Goal: Task Accomplishment & Management: Use online tool/utility

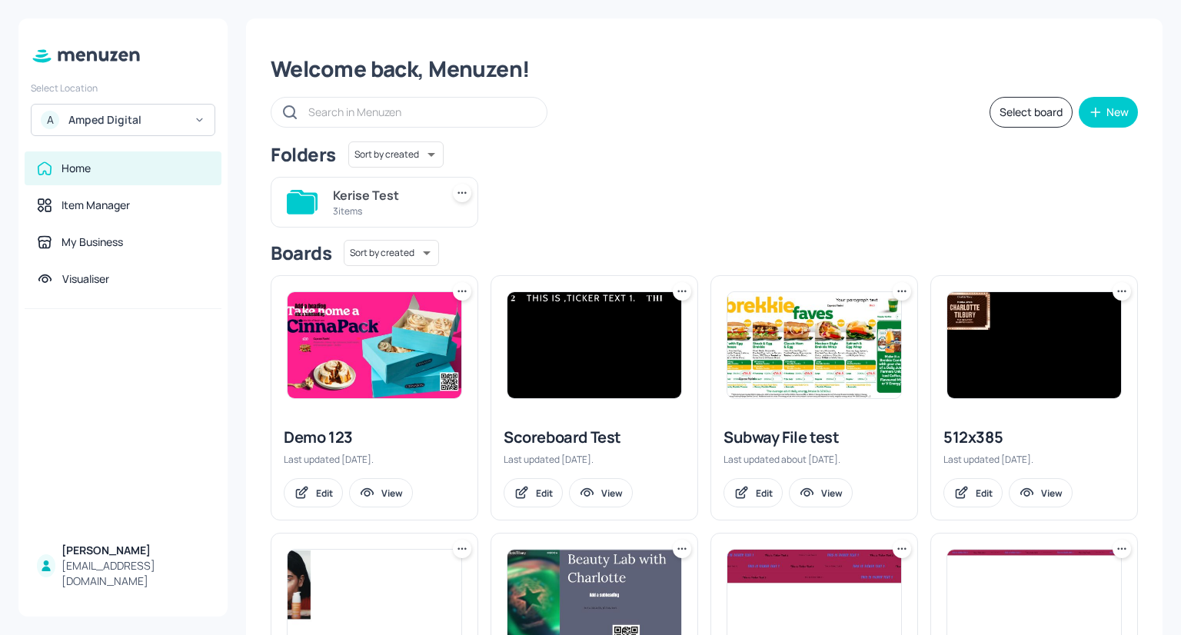
click at [131, 116] on div "Amped Digital" at bounding box center [126, 119] width 116 height 15
click at [117, 155] on div "Mecca Brands" at bounding box center [100, 157] width 60 height 9
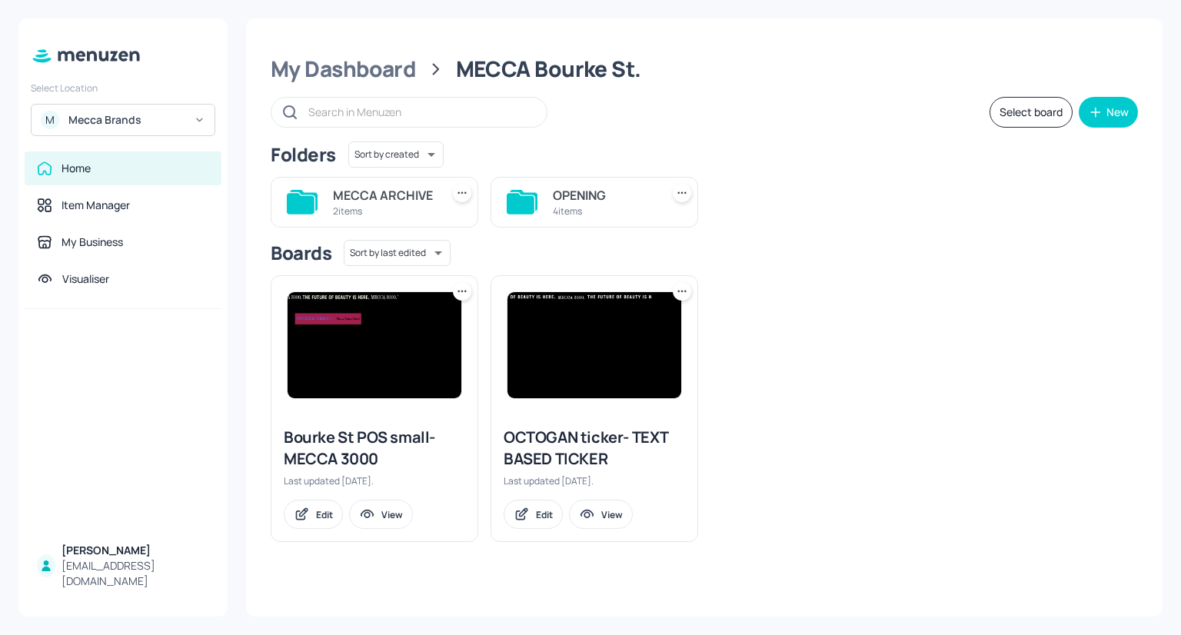
click at [398, 108] on input "text" at bounding box center [419, 112] width 223 height 22
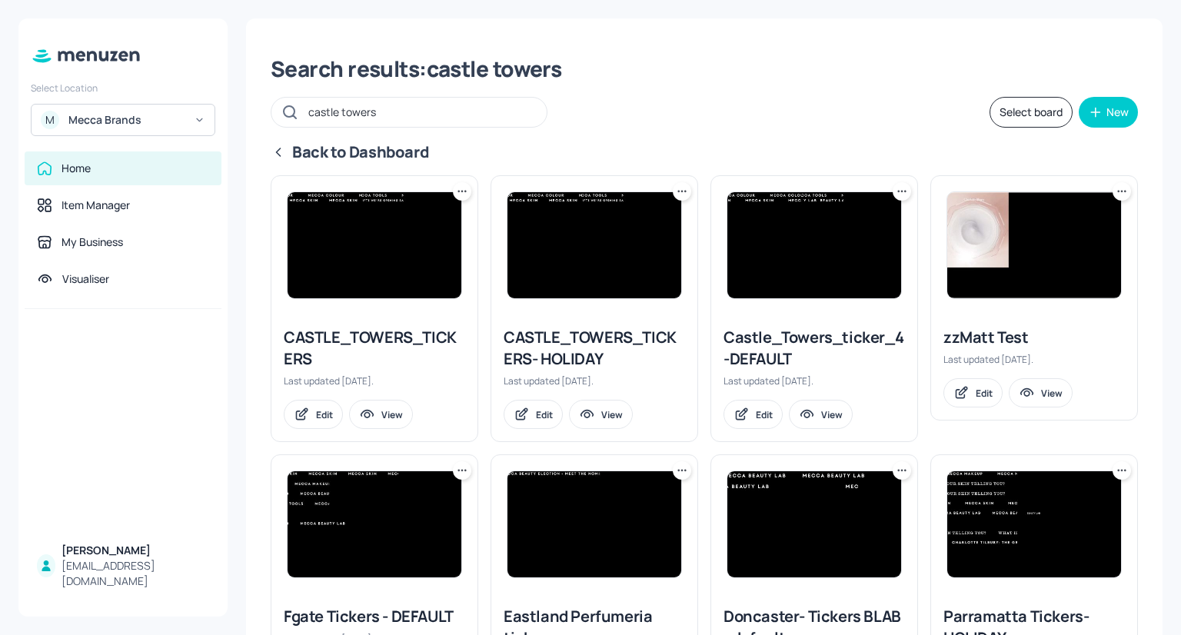
type input "castle towers"
click at [591, 268] on img at bounding box center [594, 245] width 174 height 106
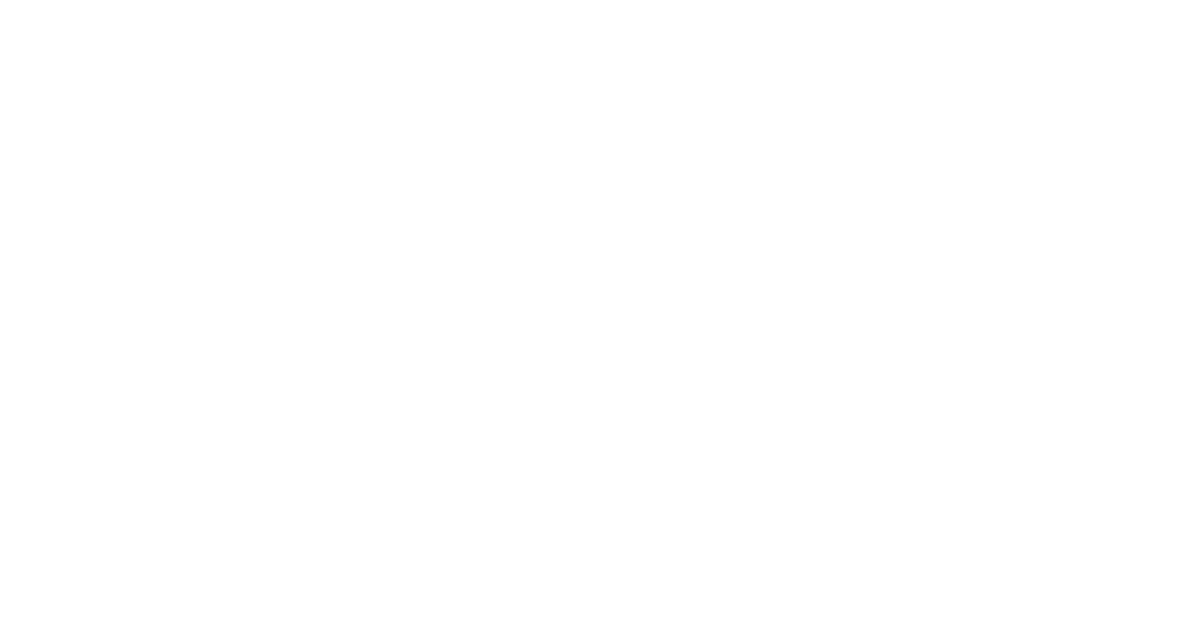
click at [591, 268] on div at bounding box center [590, 317] width 1181 height 635
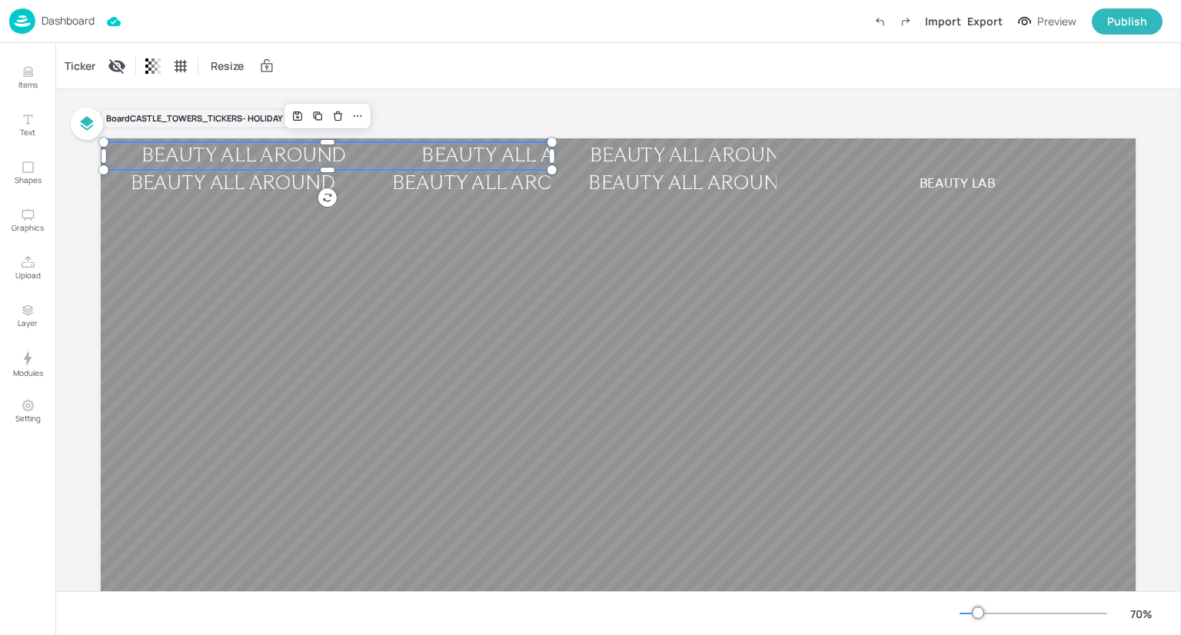
click at [200, 145] on div "BEAUTY ALL AROUND BEAUTY ALL AROUND BEAUTY ALL AROUND BEAUTY ALL AROUND BEAUTY …" at bounding box center [618, 429] width 1035 height 582
click at [76, 70] on div "Ticker" at bounding box center [80, 66] width 37 height 25
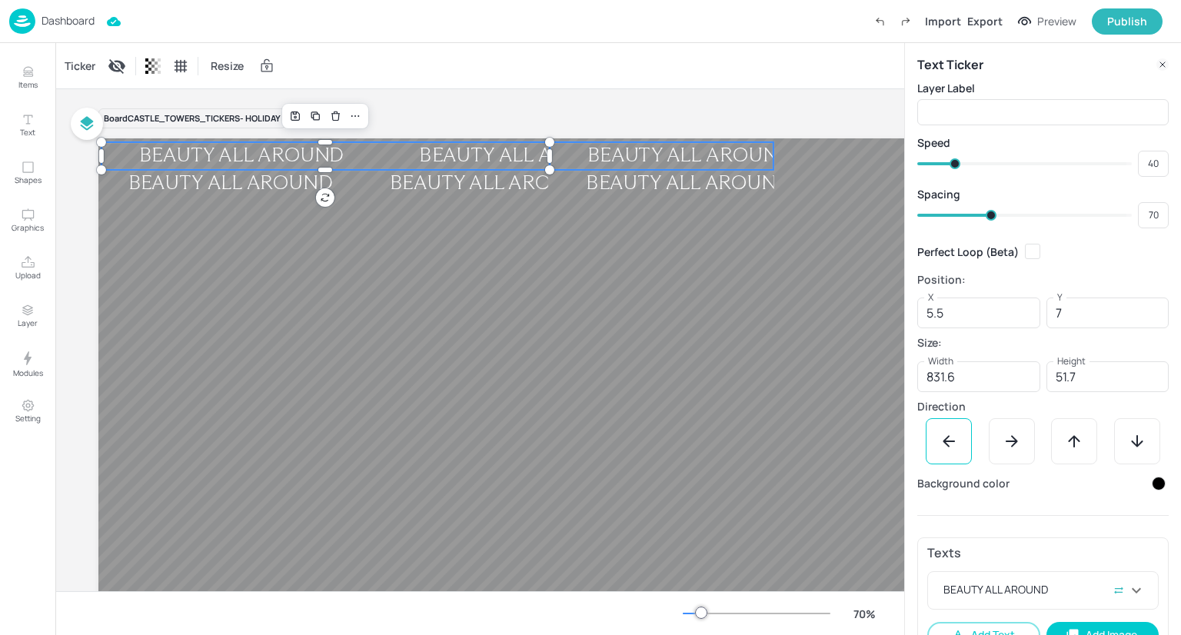
click at [710, 145] on div "BEAUTY ALL AROUND BEAUTY ALL AROUND BEAUTY ALL AROUND BEAUTY ALL AROUND BEAUTY …" at bounding box center [615, 429] width 1035 height 582
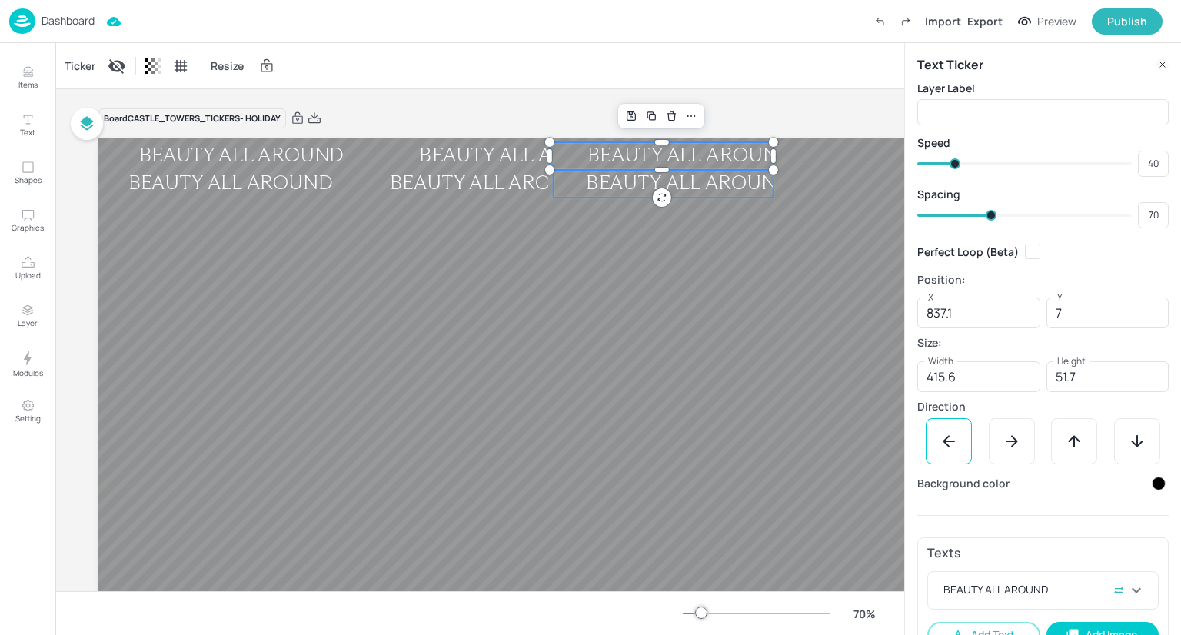
click at [824, 188] on div "BEAUTY ALL AROUND" at bounding box center [959, 183] width 271 height 25
click at [581, 155] on div "BEAUTY ALL AROUND" at bounding box center [690, 155] width 281 height 25
click at [577, 191] on div "BEAUTY ALL AROUND BEAUTY ALL AROUND BEAUTY ALL AROUND BEAUTY ALL AROUND BEAUTY …" at bounding box center [615, 429] width 1035 height 582
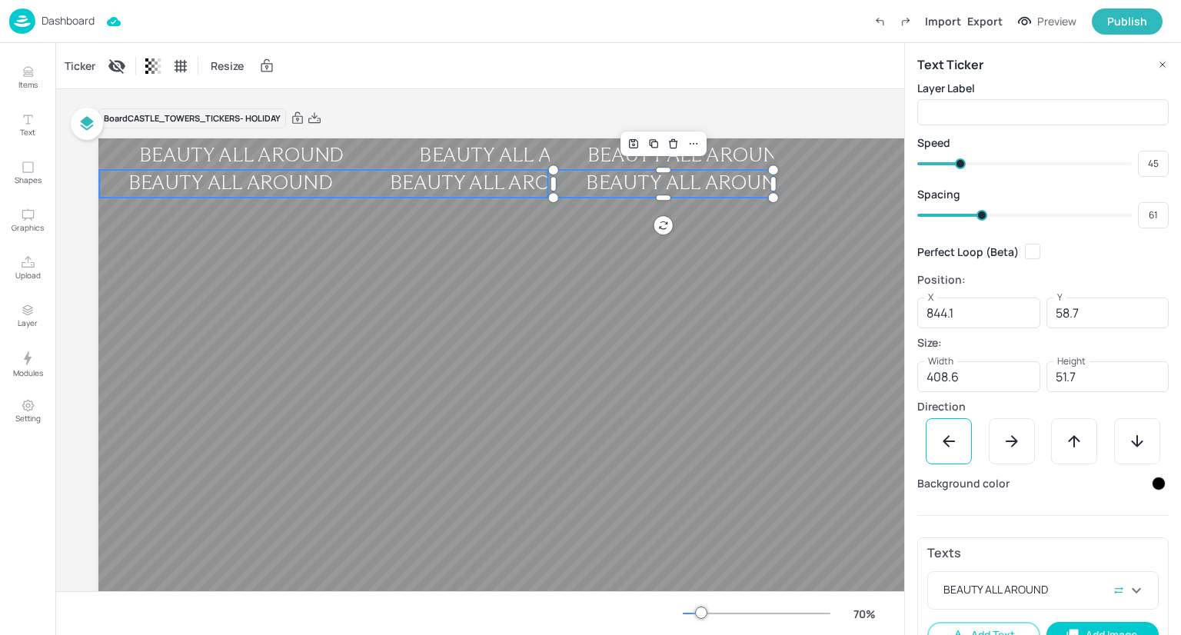
click at [624, 191] on div "BEAUTY ALL AROUND" at bounding box center [755, 183] width 262 height 25
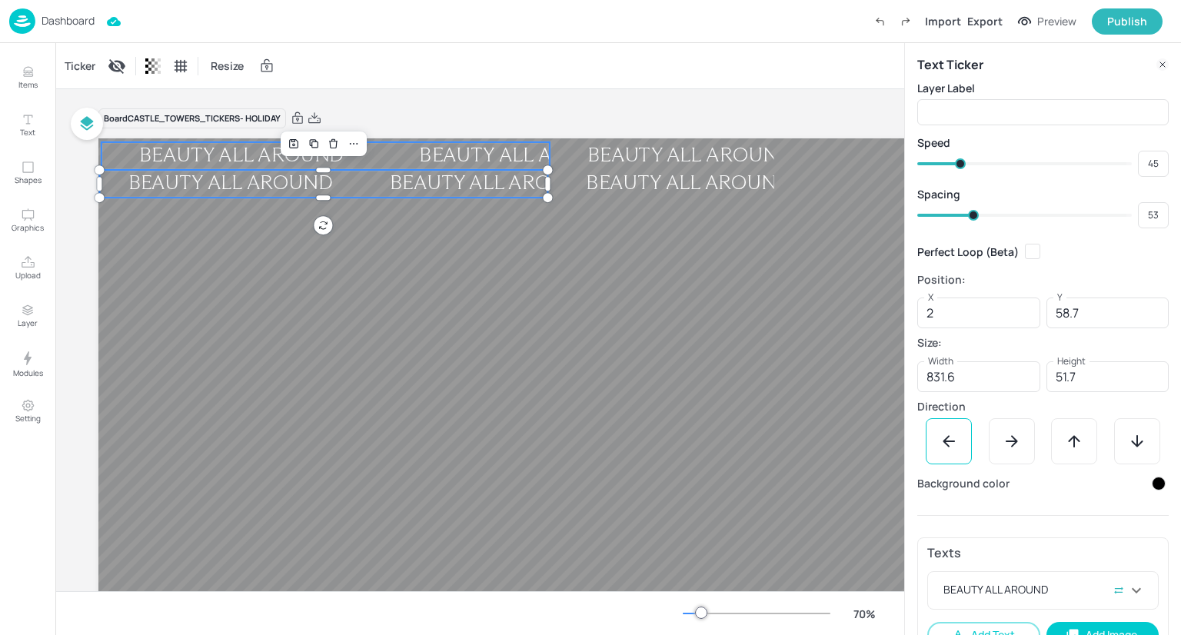
click at [457, 151] on div "BEAUTY ALL AROUND" at bounding box center [521, 155] width 281 height 25
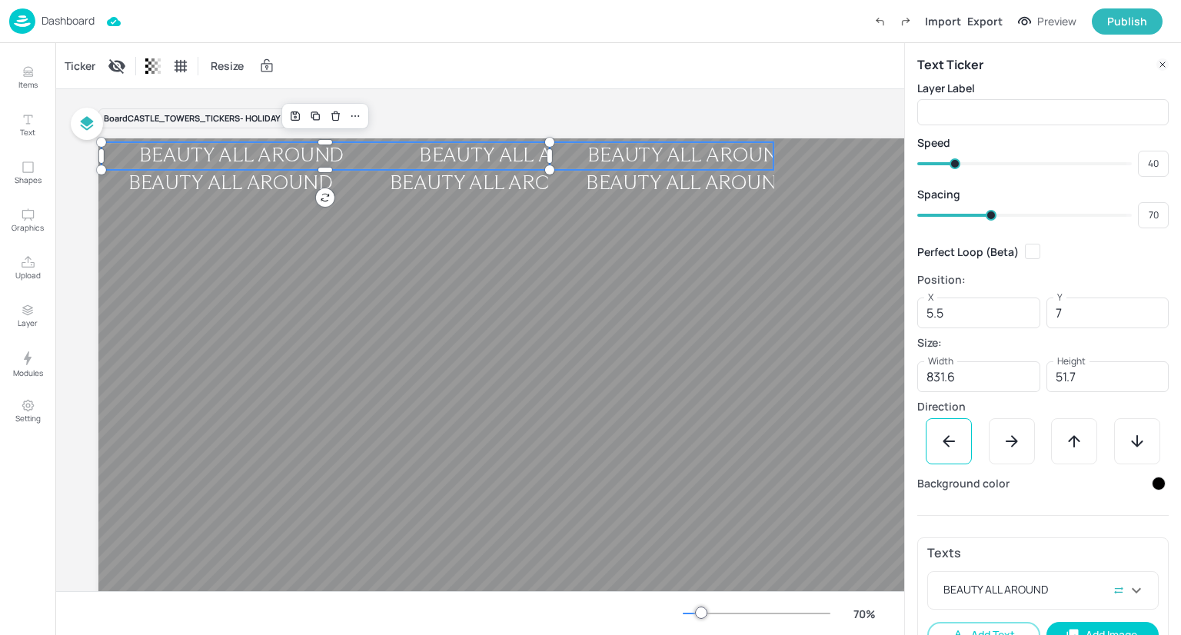
click at [632, 164] on div "BEAUTY ALL AROUND BEAUTY ALL AROUND BEAUTY ALL AROUND BEAUTY ALL AROUND BEAUTY …" at bounding box center [615, 429] width 1035 height 582
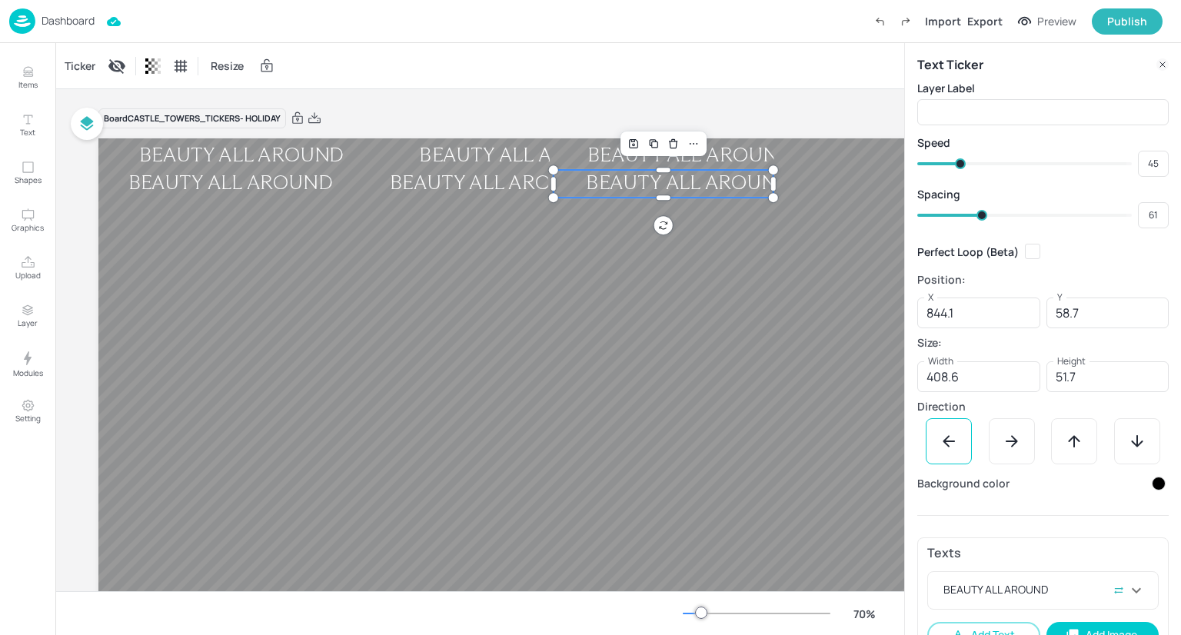
click at [607, 187] on div "BEAUTY ALL AROUND" at bounding box center [689, 183] width 271 height 25
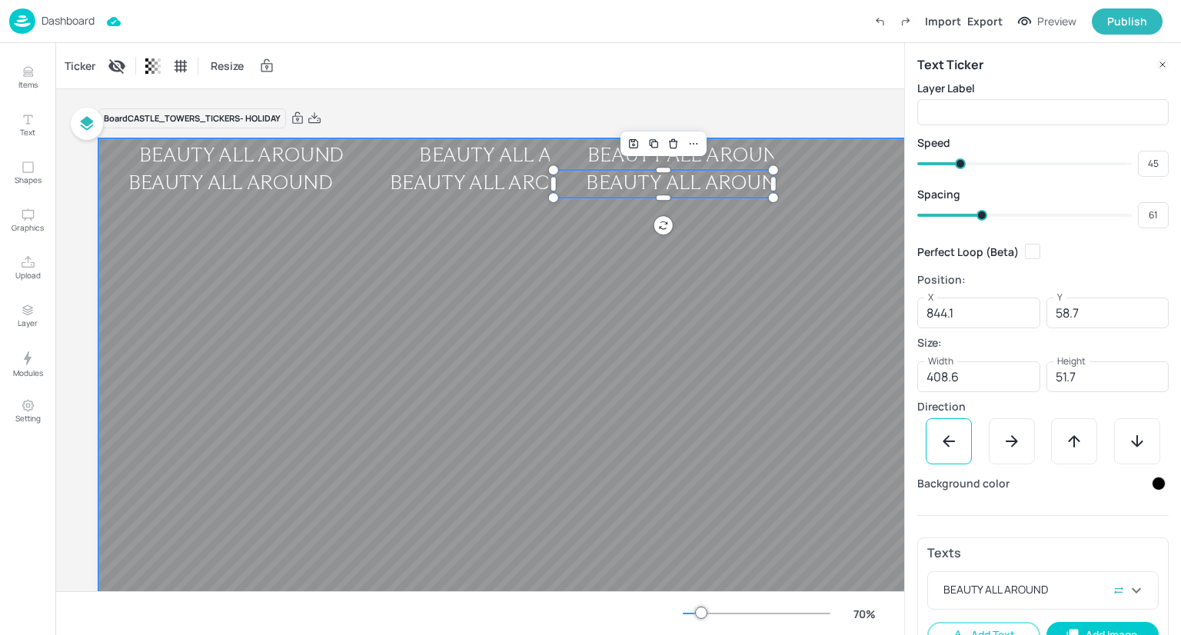
click at [475, 276] on div at bounding box center [615, 429] width 1035 height 582
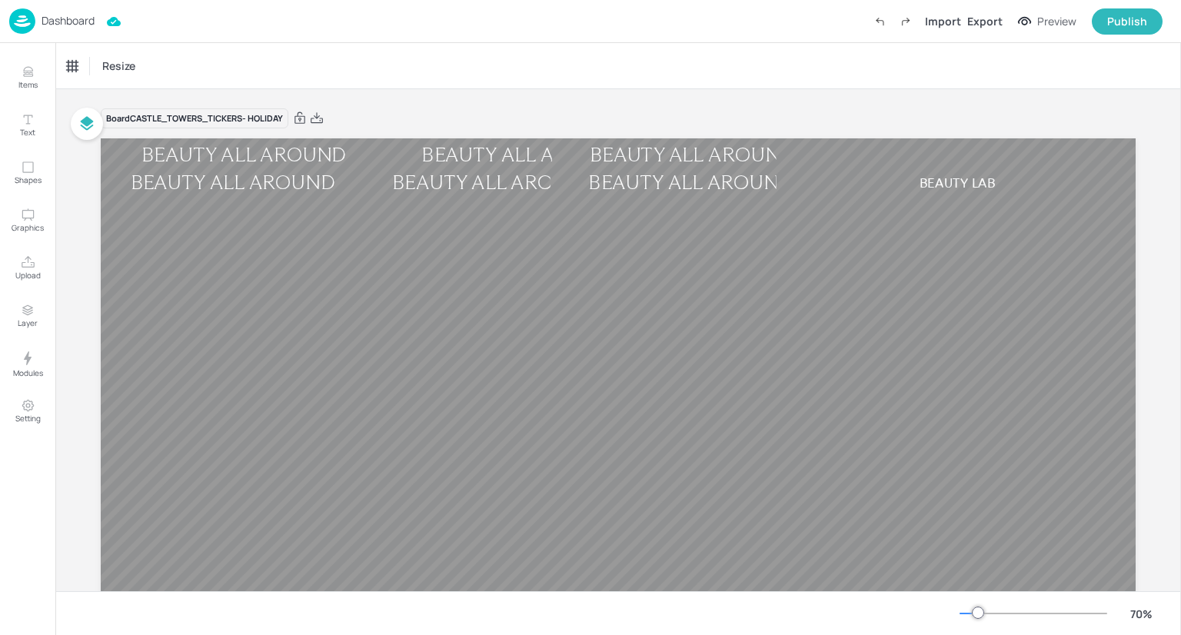
click at [655, 290] on div at bounding box center [618, 429] width 1035 height 582
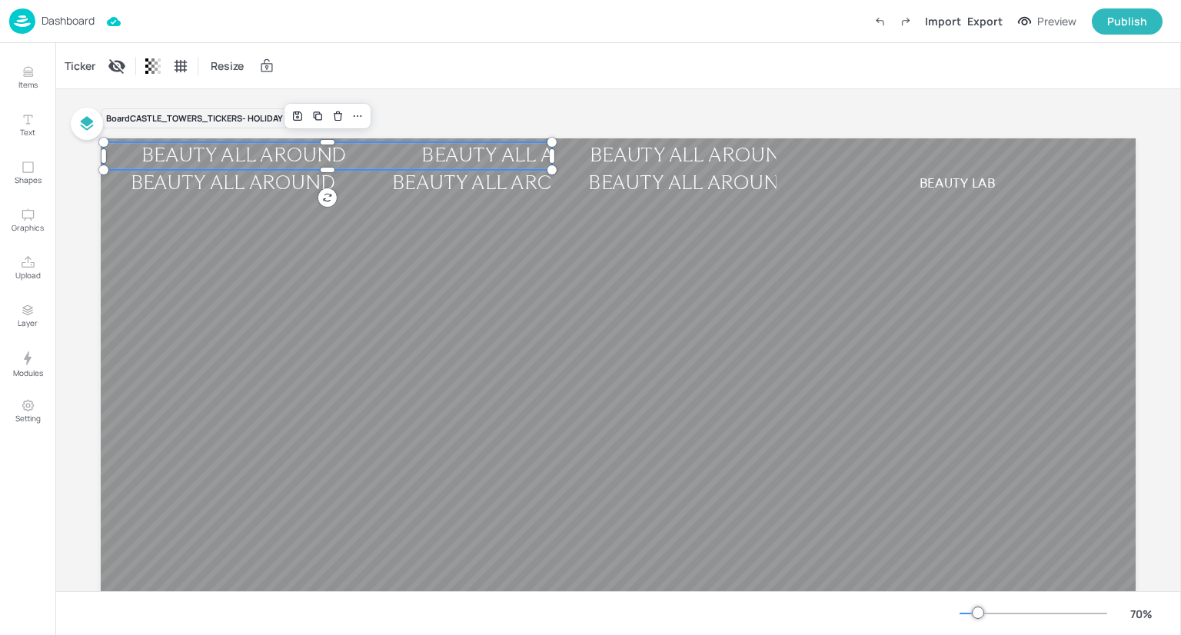
click at [384, 153] on div "BEAUTY ALL AROUND" at bounding box center [524, 155] width 281 height 25
click at [76, 71] on div "Ticker" at bounding box center [80, 66] width 37 height 25
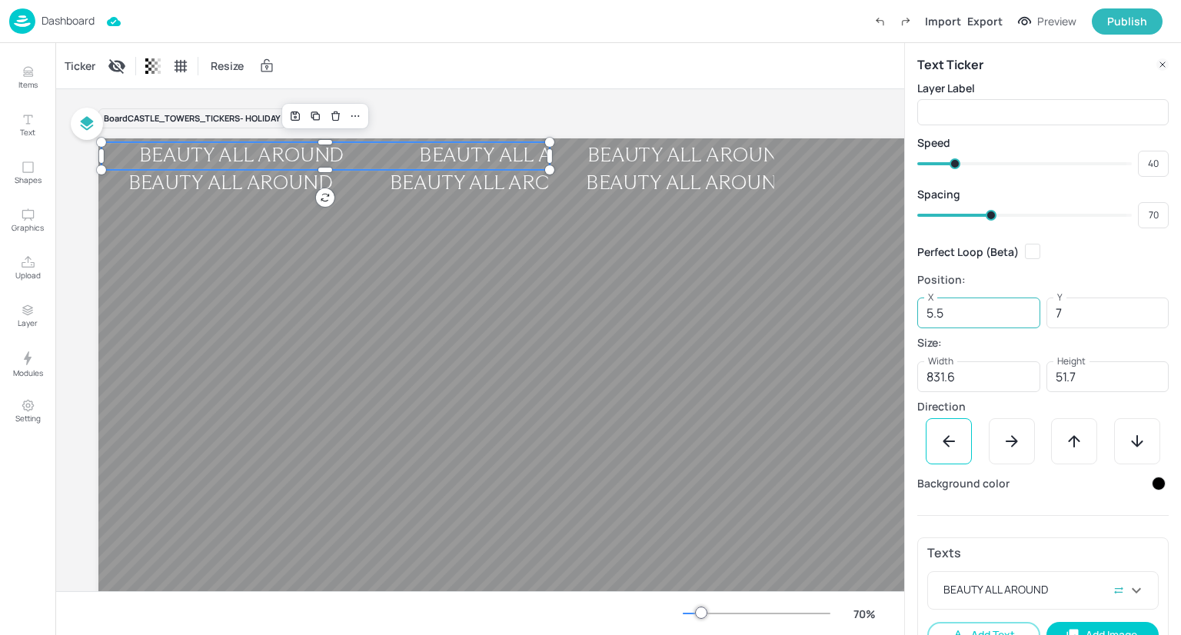
click at [939, 311] on input "5.5" at bounding box center [978, 313] width 123 height 31
click at [635, 154] on div "BEAUTY ALL AROUND" at bounding box center [690, 155] width 281 height 25
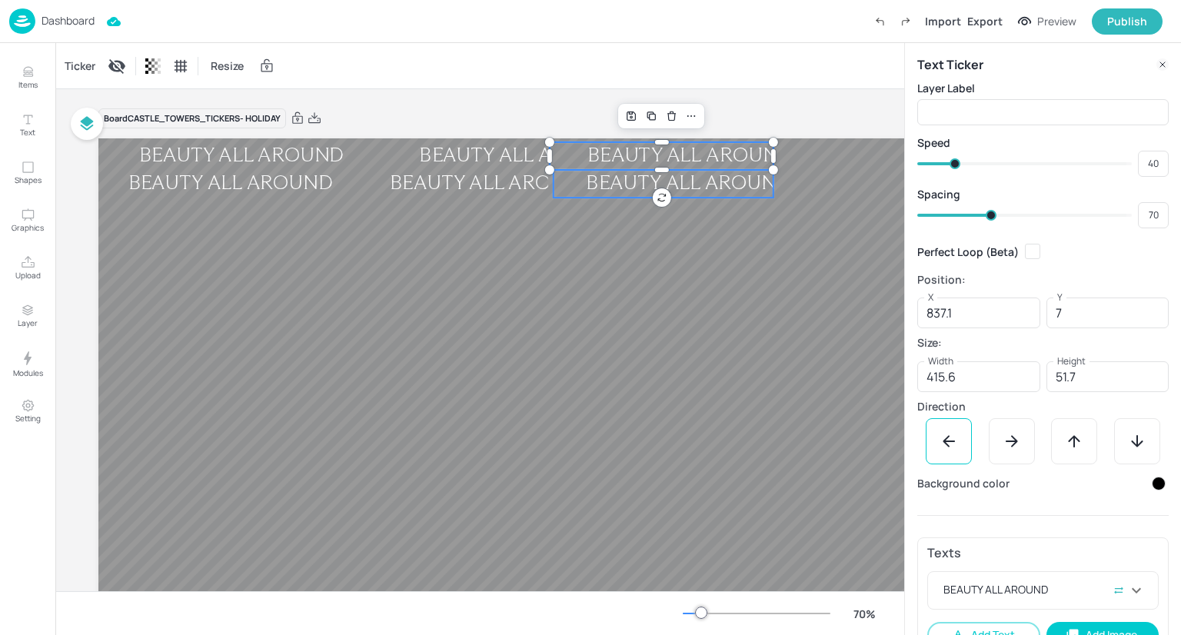
click at [597, 187] on div "BEAUTY ALL AROUND" at bounding box center [689, 183] width 271 height 25
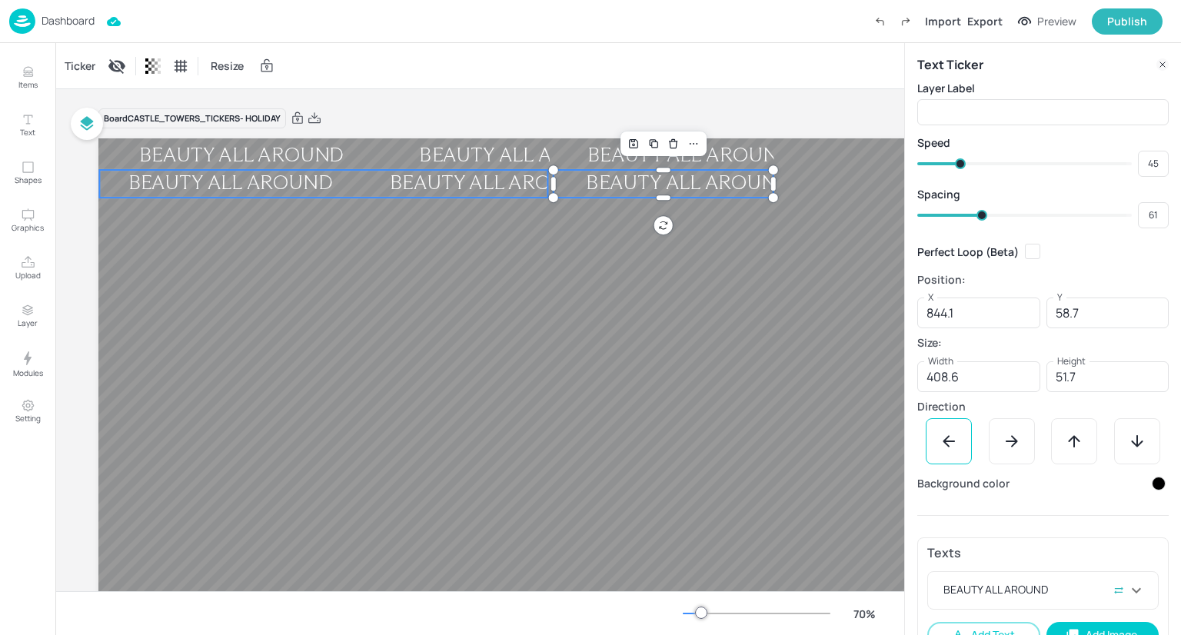
click at [886, 179] on div "BEAUTY ALL AROUND" at bounding box center [1017, 183] width 262 height 25
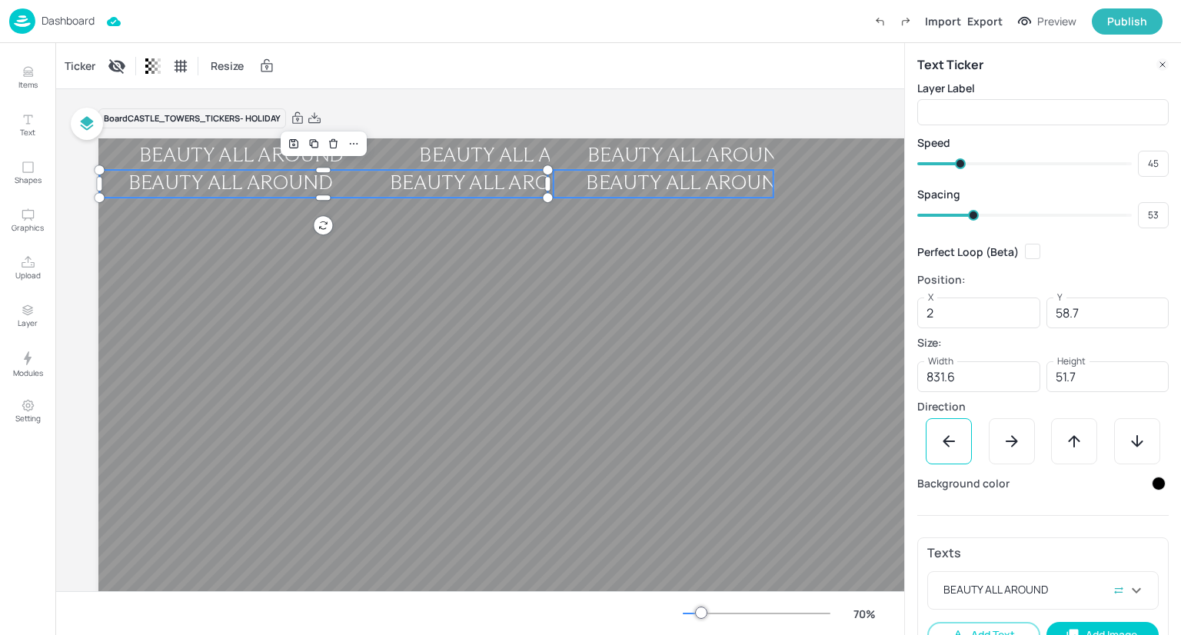
click at [627, 185] on div "BEAUTY ALL AROUND" at bounding box center [689, 183] width 271 height 25
